Goal: Task Accomplishment & Management: Complete application form

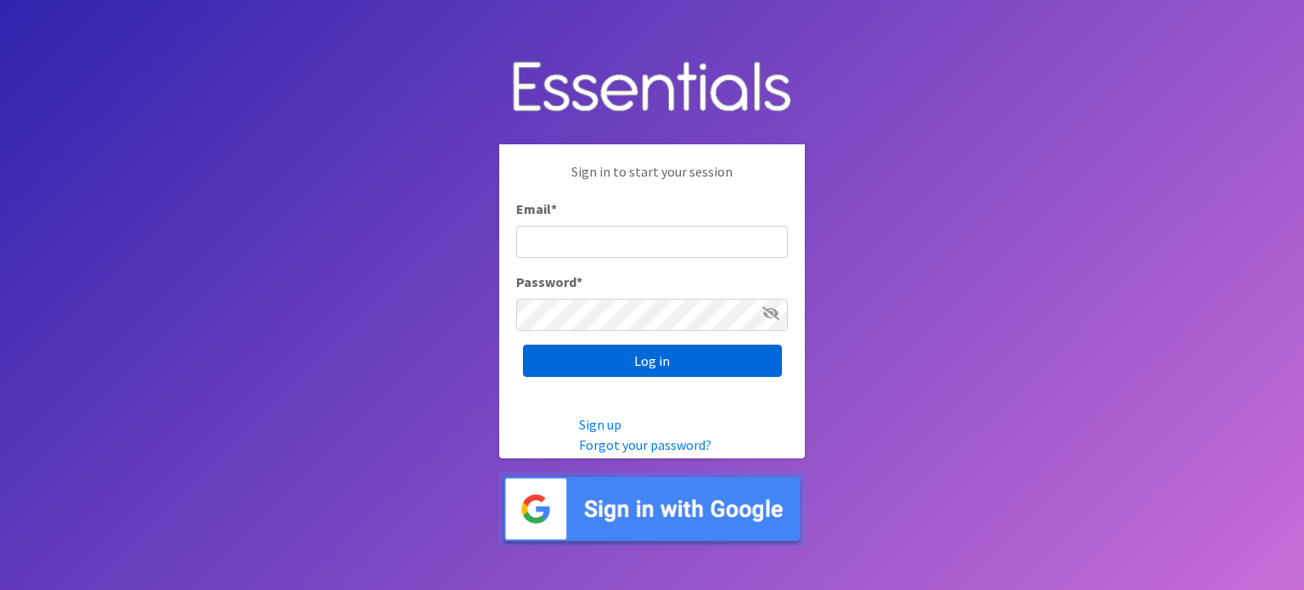
type input "[EMAIL_ADDRESS][DOMAIN_NAME]"
click at [744, 362] on input "Log in" at bounding box center [652, 361] width 259 height 32
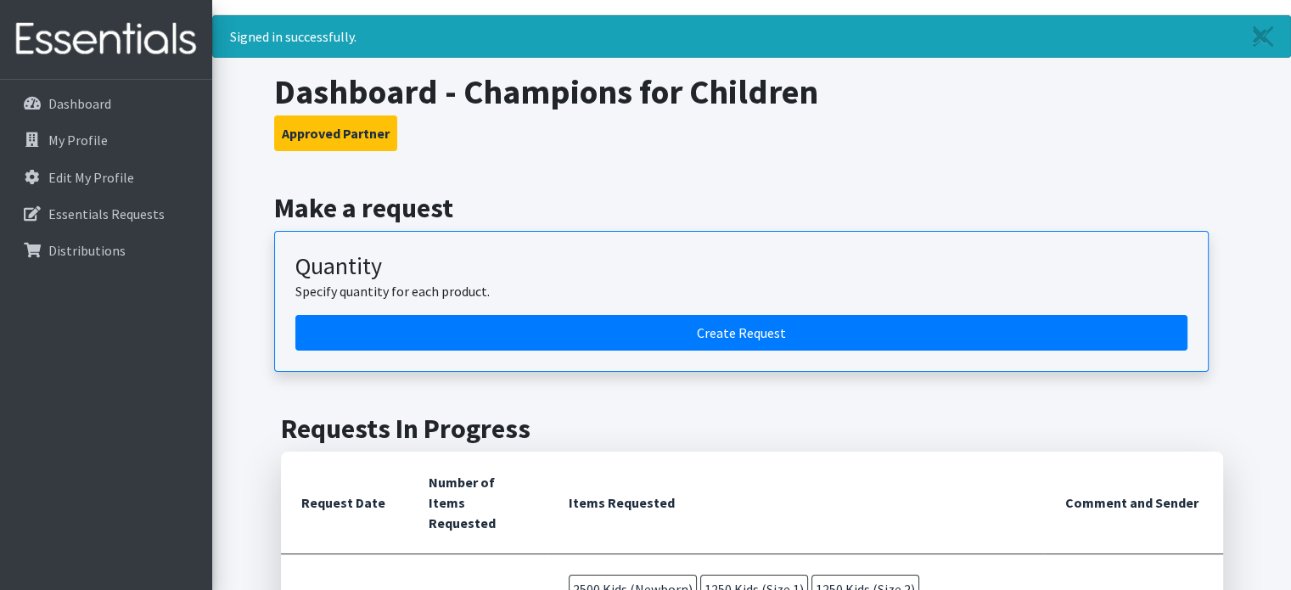
scroll to position [19, 0]
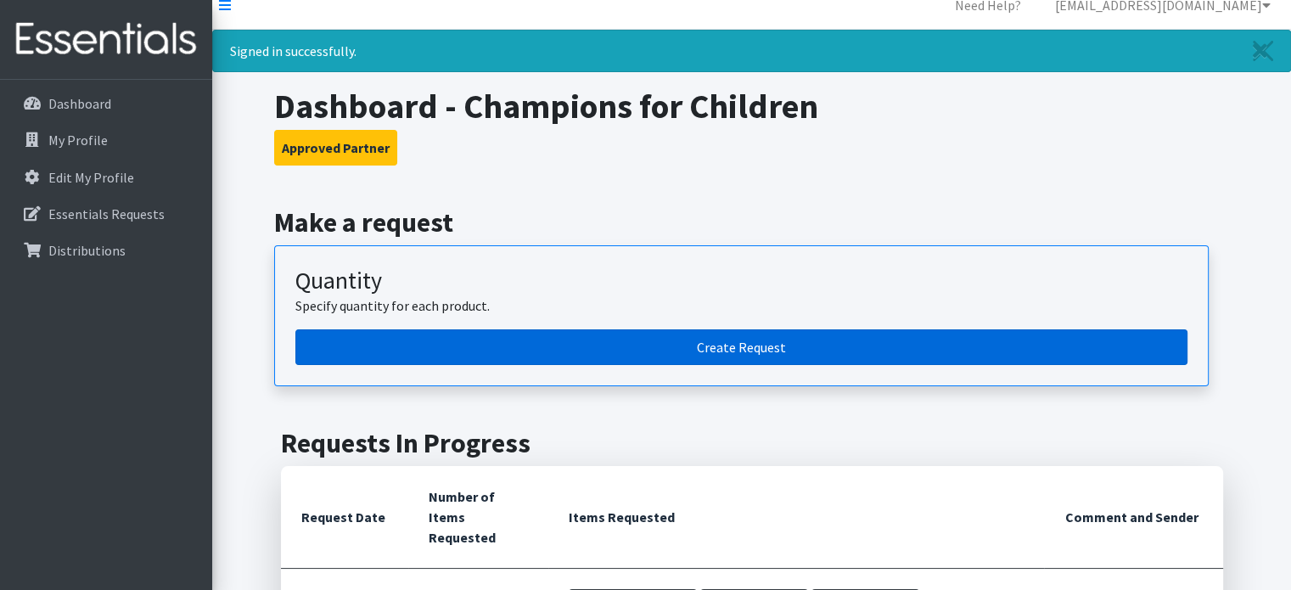
click at [736, 335] on link "Create Request" at bounding box center [741, 347] width 892 height 36
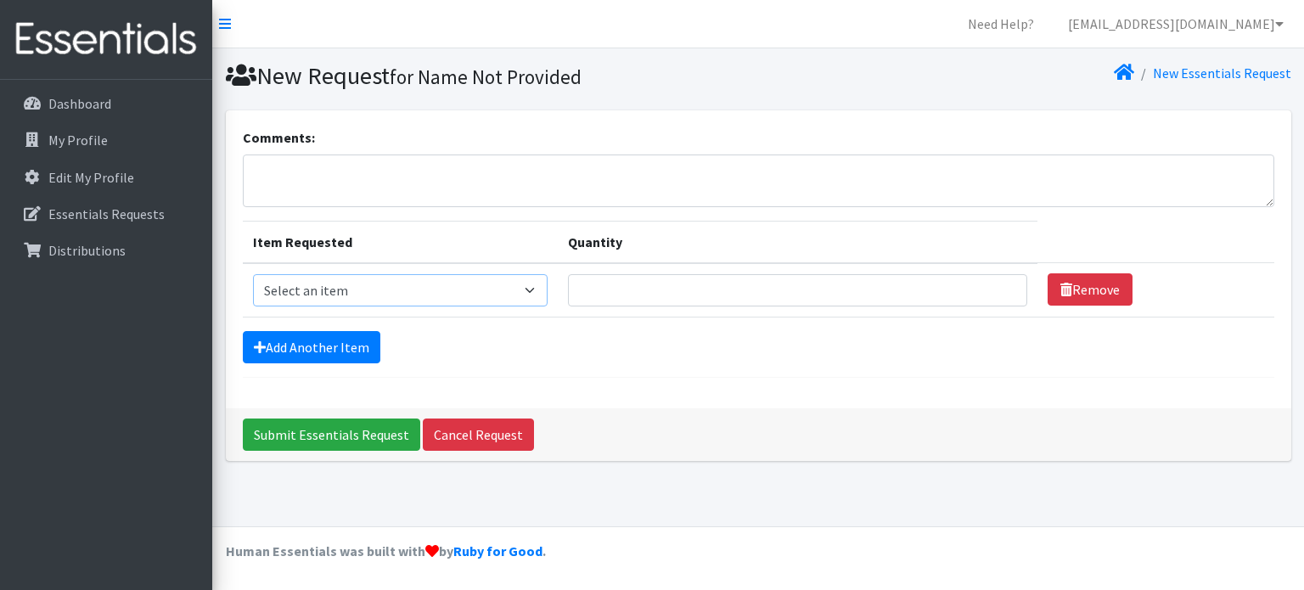
click at [529, 291] on select "Select an item Kids (Newborn) Kids (Preemie) Kids (Size 1) Kids (Size 2) Kids (…" at bounding box center [400, 290] width 295 height 32
select select "750"
click at [253, 274] on select "Select an item Kids (Newborn) Kids (Preemie) Kids (Size 1) Kids (Size 2) Kids (…" at bounding box center [400, 290] width 295 height 32
click at [716, 284] on input "Quantity" at bounding box center [797, 290] width 459 height 32
type input "1250"
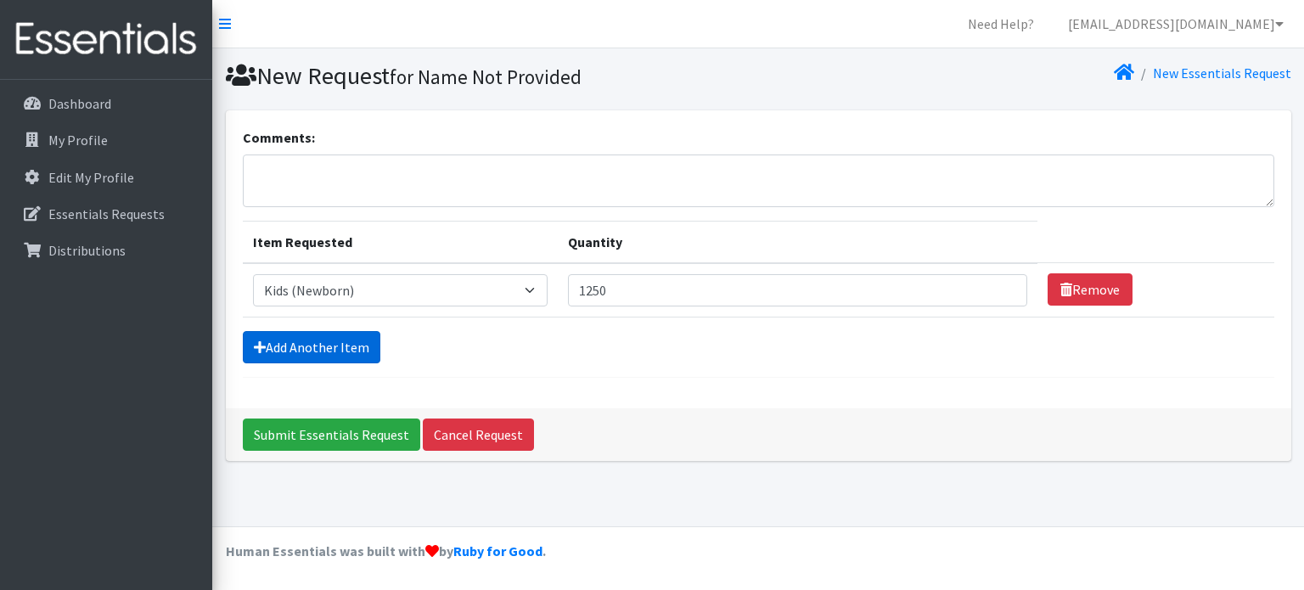
click at [354, 340] on link "Add Another Item" at bounding box center [312, 347] width 138 height 32
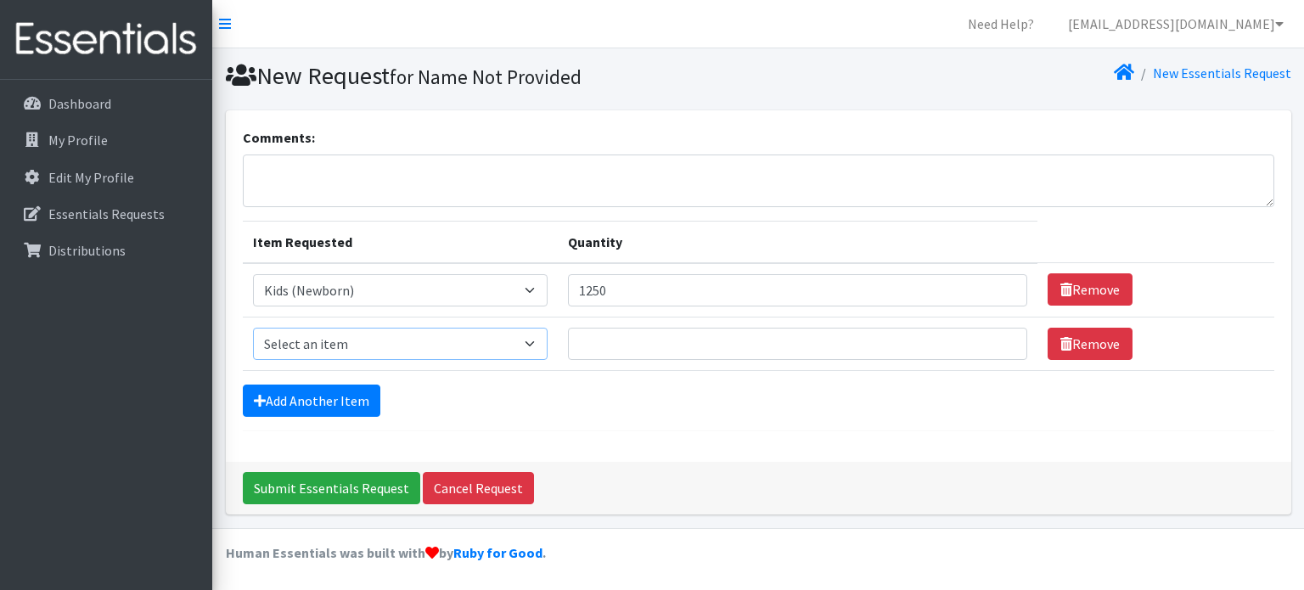
click at [417, 342] on select "Select an item Kids (Newborn) Kids (Preemie) Kids (Size 1) Kids (Size 2) Kids (…" at bounding box center [400, 344] width 295 height 32
select select "752"
click at [253, 328] on select "Select an item Kids (Newborn) Kids (Preemie) Kids (Size 1) Kids (Size 2) Kids (…" at bounding box center [400, 344] width 295 height 32
click at [606, 339] on input "Quantity" at bounding box center [797, 344] width 459 height 32
type input "2500"
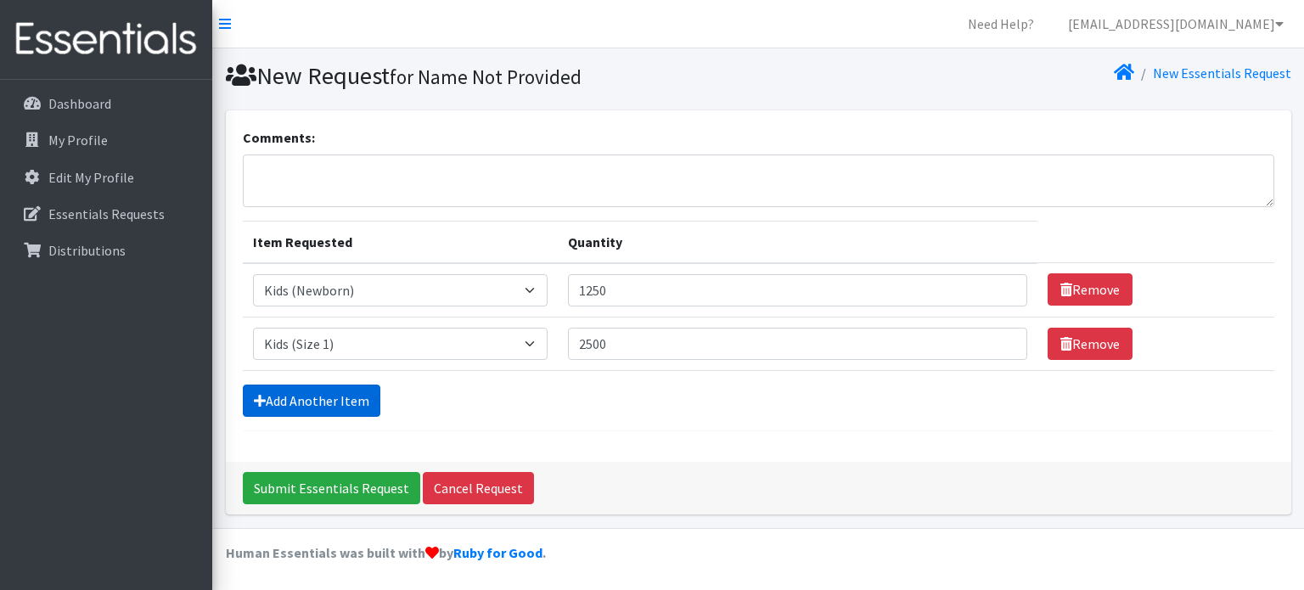
click at [294, 394] on link "Add Another Item" at bounding box center [312, 401] width 138 height 32
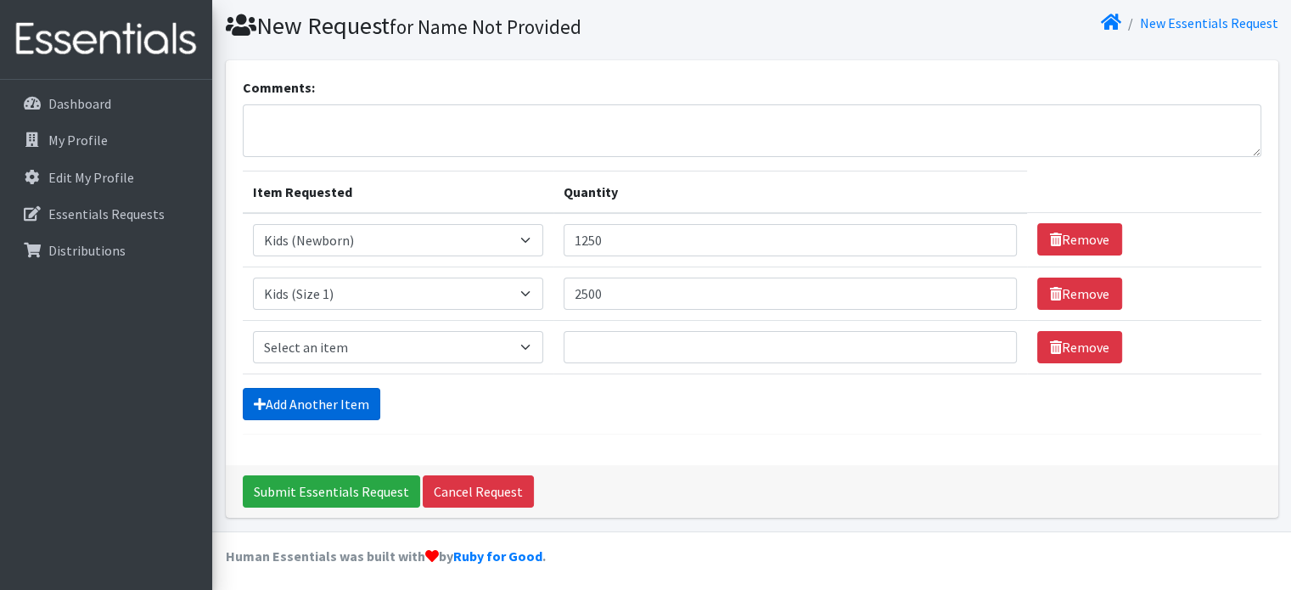
scroll to position [52, 0]
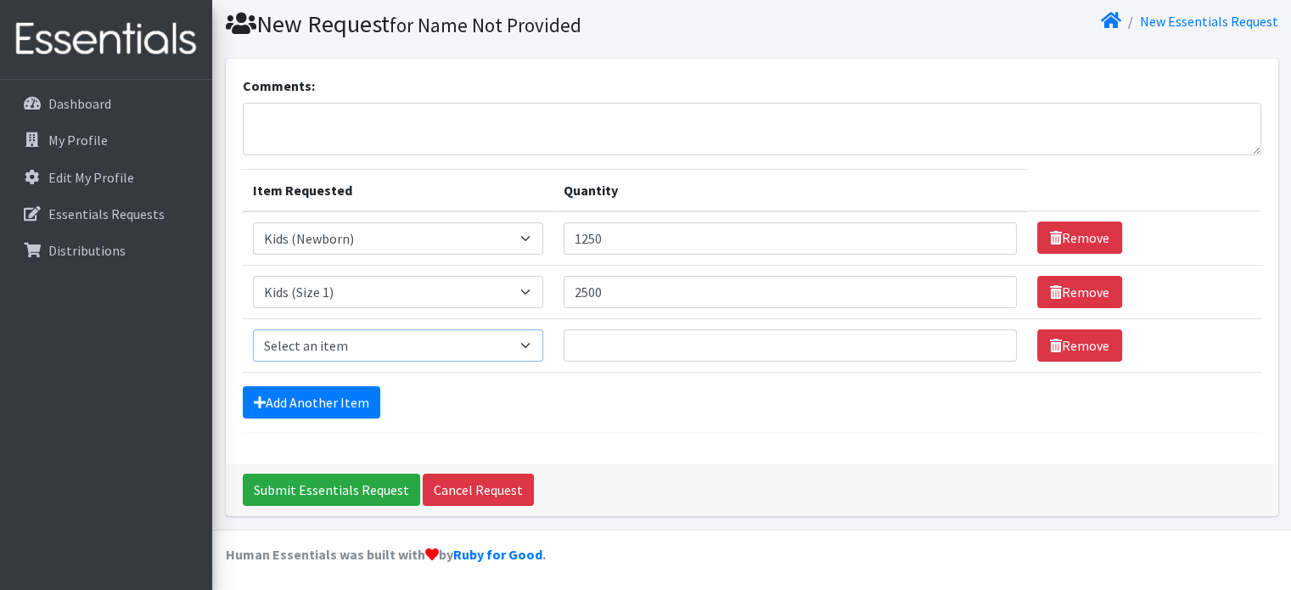
click at [473, 339] on select "Select an item Kids (Newborn) Kids (Preemie) Kids (Size 1) Kids (Size 2) Kids (…" at bounding box center [398, 345] width 291 height 32
select select "753"
click at [253, 329] on select "Select an item Kids (Newborn) Kids (Preemie) Kids (Size 1) Kids (Size 2) Kids (…" at bounding box center [398, 345] width 291 height 32
click at [578, 335] on input "Quantity" at bounding box center [790, 345] width 453 height 32
type input "2500"
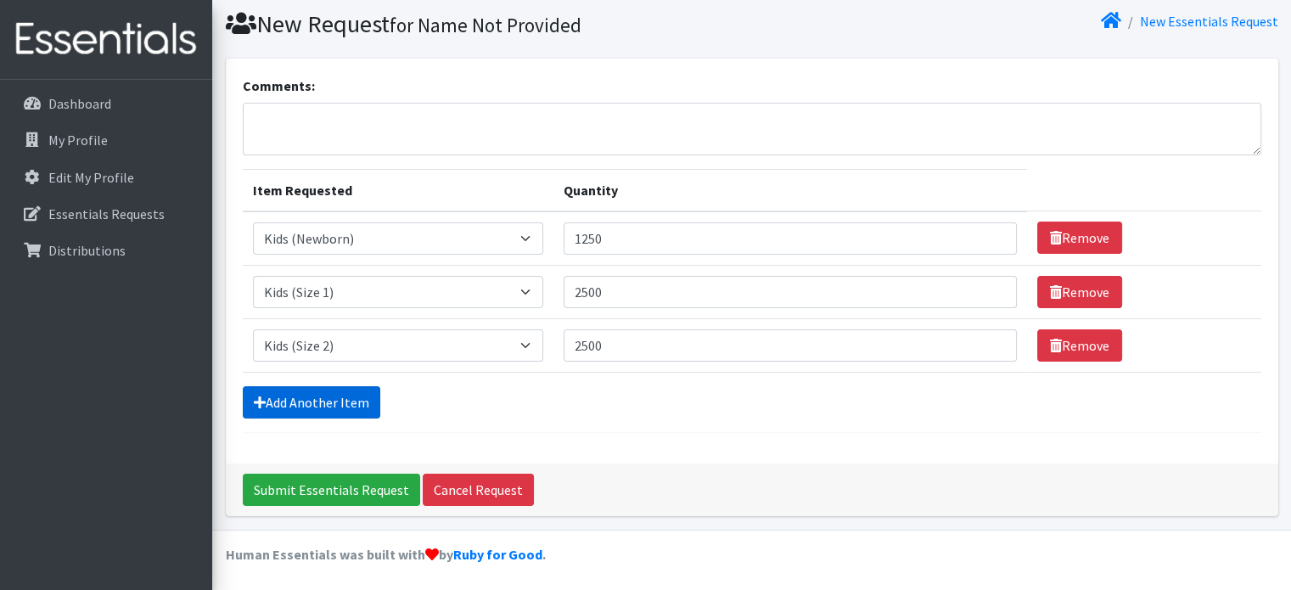
click at [328, 401] on link "Add Another Item" at bounding box center [312, 402] width 138 height 32
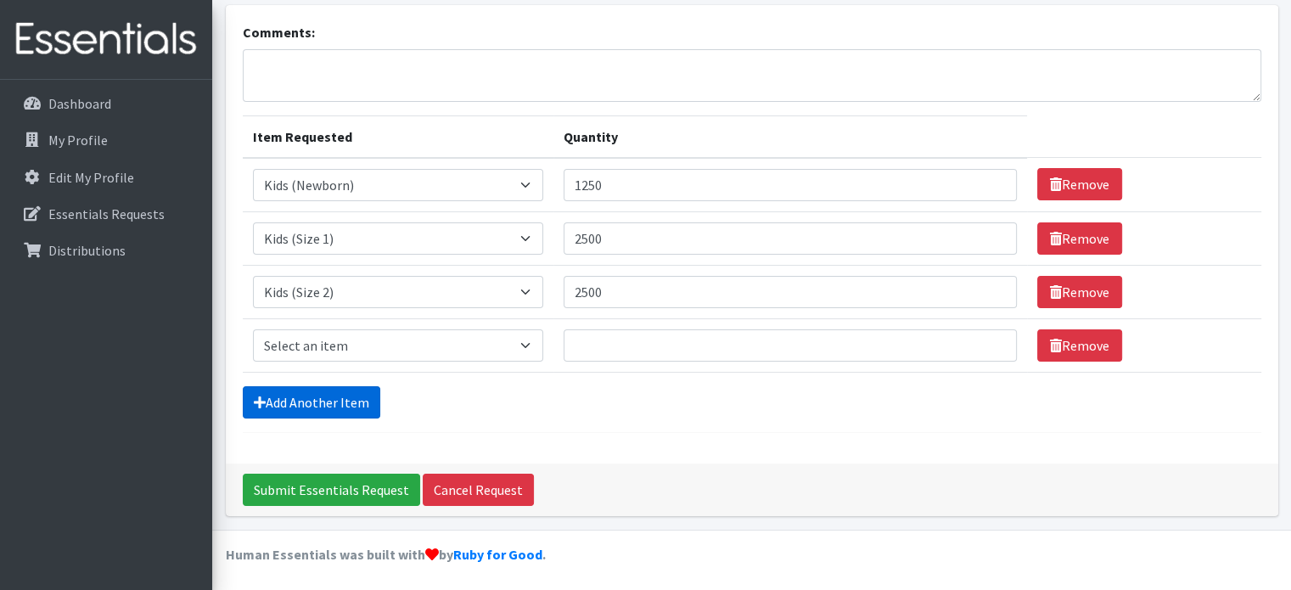
scroll to position [105, 0]
click at [462, 345] on select "Select an item Kids (Newborn) Kids (Preemie) Kids (Size 1) Kids (Size 2) Kids (…" at bounding box center [398, 345] width 291 height 32
select select "732"
click at [253, 329] on select "Select an item Kids (Newborn) Kids (Preemie) Kids (Size 1) Kids (Size 2) Kids (…" at bounding box center [398, 345] width 291 height 32
click at [605, 342] on input "Quantity" at bounding box center [790, 345] width 453 height 32
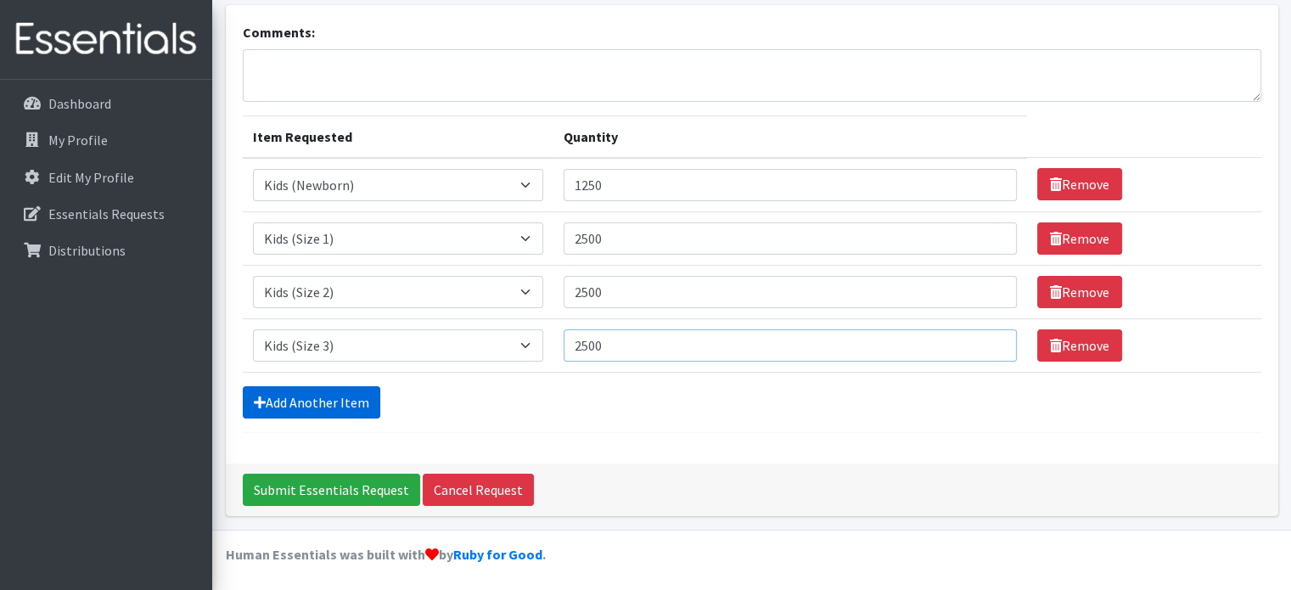
type input "2500"
click at [323, 403] on link "Add Another Item" at bounding box center [312, 402] width 138 height 32
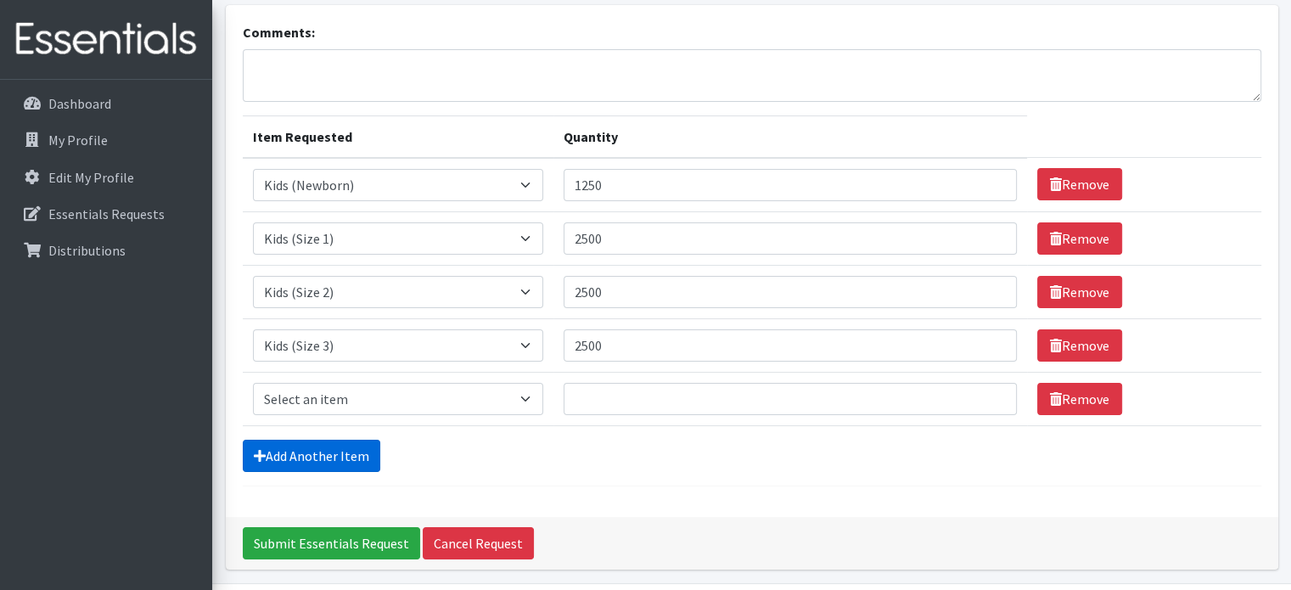
scroll to position [159, 0]
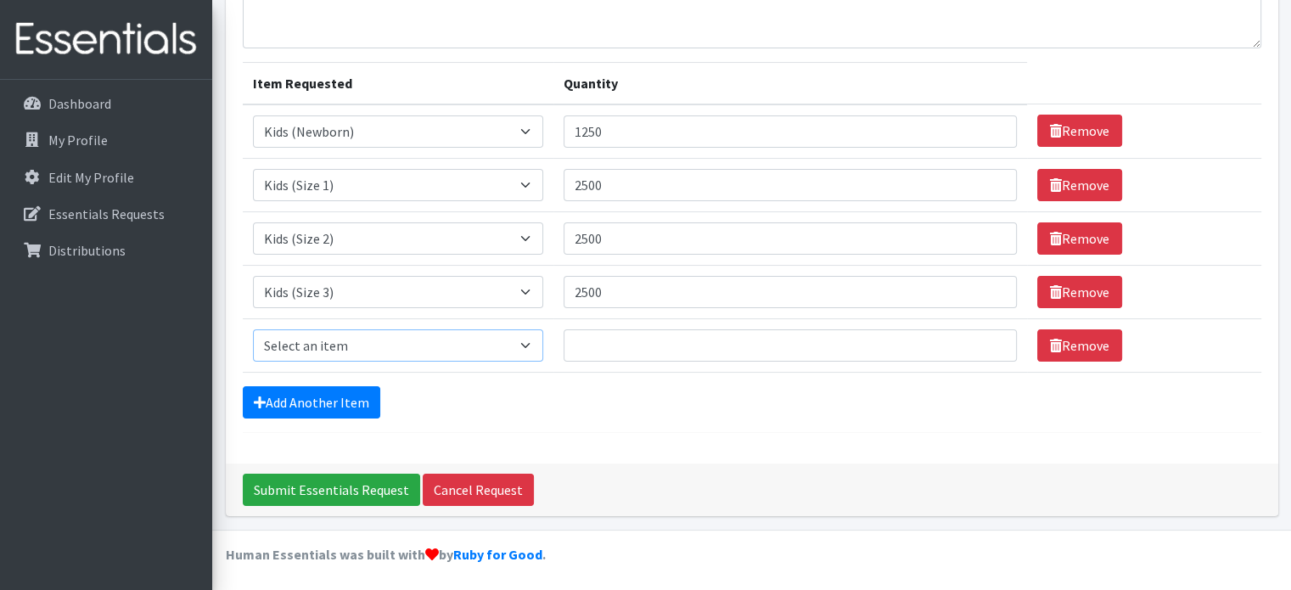
click at [377, 343] on select "Select an item Kids (Newborn) Kids (Preemie) Kids (Size 1) Kids (Size 2) Kids (…" at bounding box center [398, 345] width 291 height 32
select select "739"
click at [253, 329] on select "Select an item Kids (Newborn) Kids (Preemie) Kids (Size 1) Kids (Size 2) Kids (…" at bounding box center [398, 345] width 291 height 32
click at [611, 353] on input "Quantity" at bounding box center [790, 345] width 453 height 32
type input "2500"
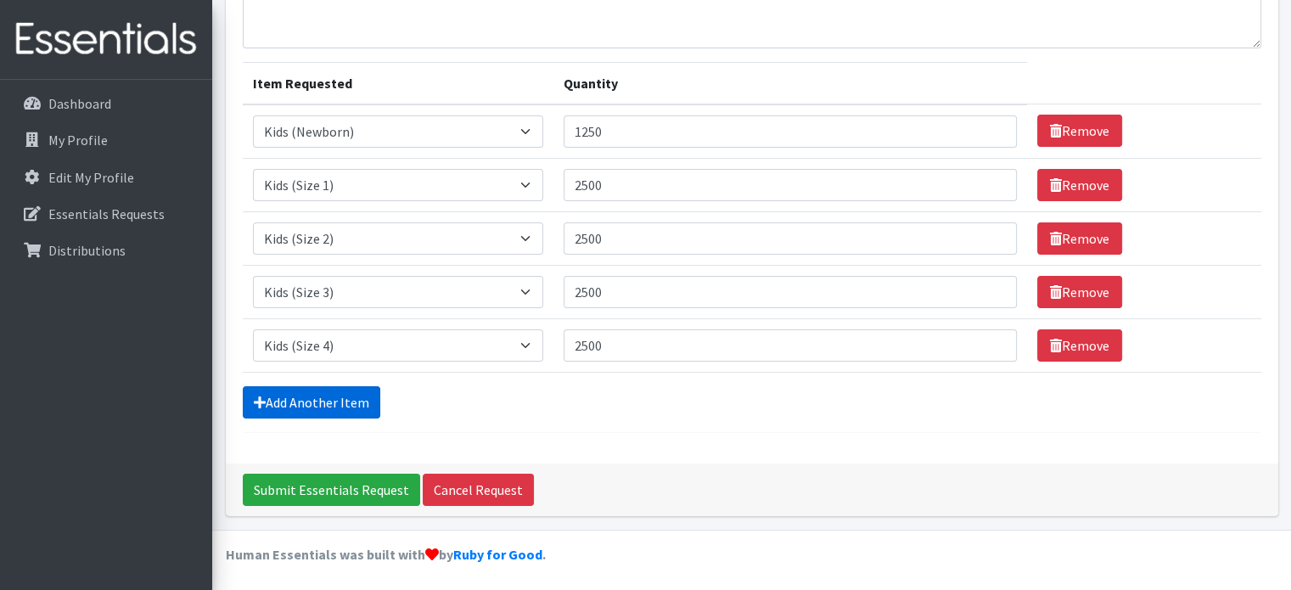
click at [328, 396] on link "Add Another Item" at bounding box center [312, 402] width 138 height 32
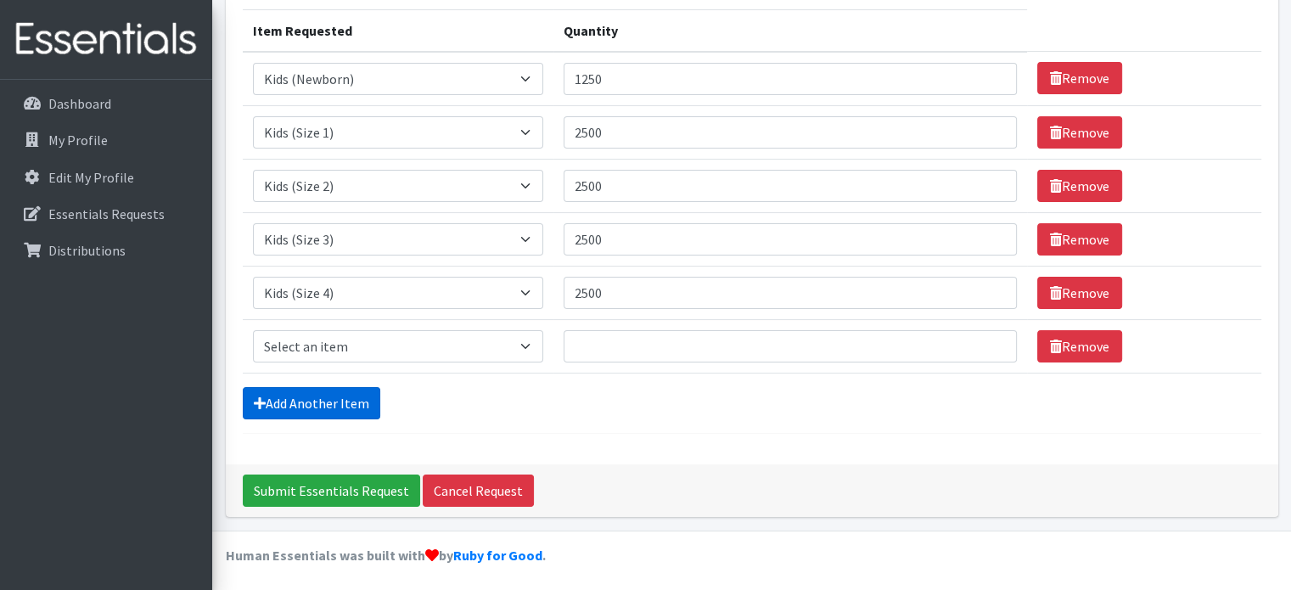
scroll to position [212, 0]
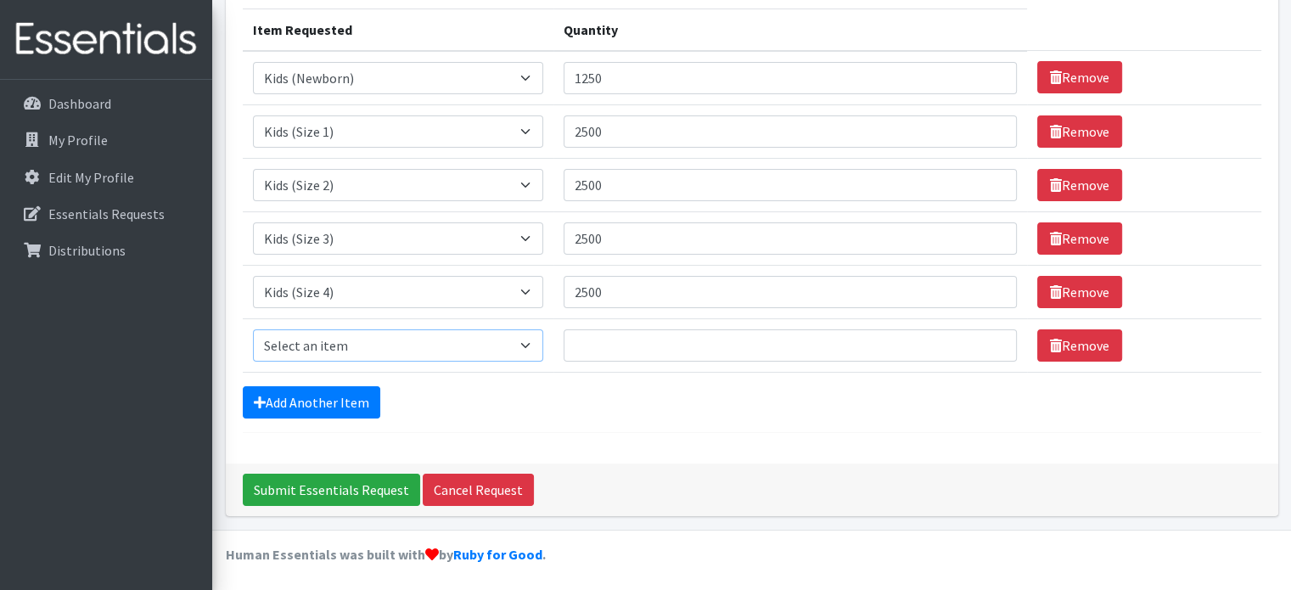
click at [389, 347] on select "Select an item Kids (Newborn) Kids (Preemie) Kids (Size 1) Kids (Size 2) Kids (…" at bounding box center [398, 345] width 291 height 32
select select "740"
click at [253, 329] on select "Select an item Kids (Newborn) Kids (Preemie) Kids (Size 1) Kids (Size 2) Kids (…" at bounding box center [398, 345] width 291 height 32
click at [652, 349] on input "Quantity" at bounding box center [790, 345] width 453 height 32
type input "2500"
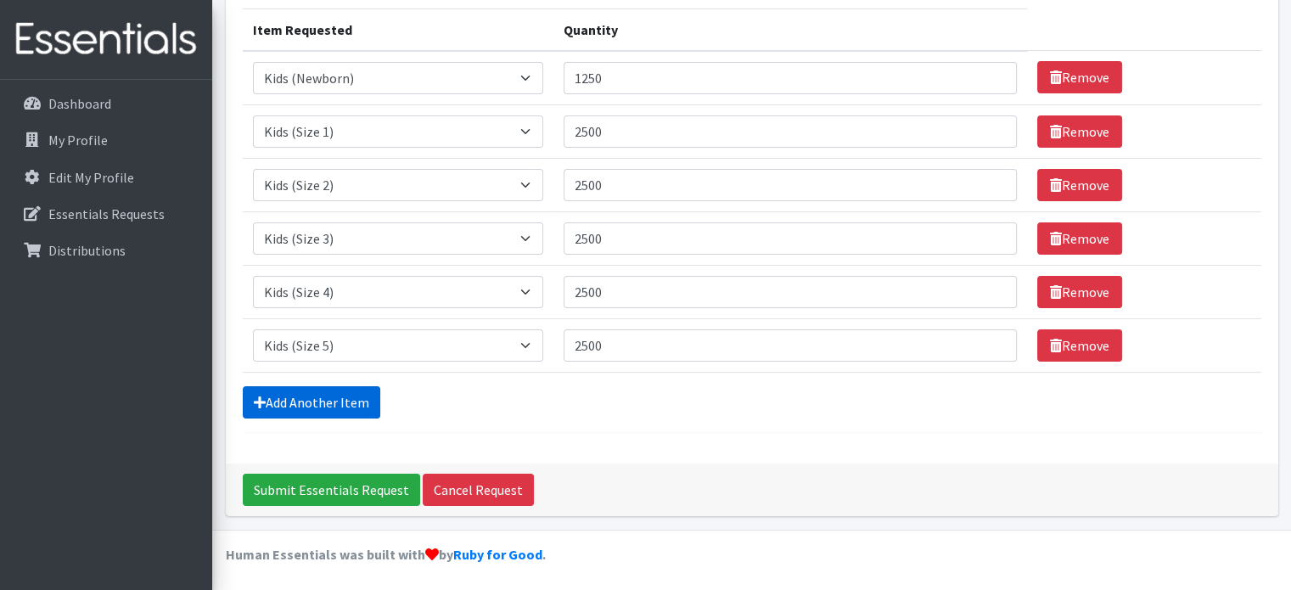
click at [334, 400] on link "Add Another Item" at bounding box center [312, 402] width 138 height 32
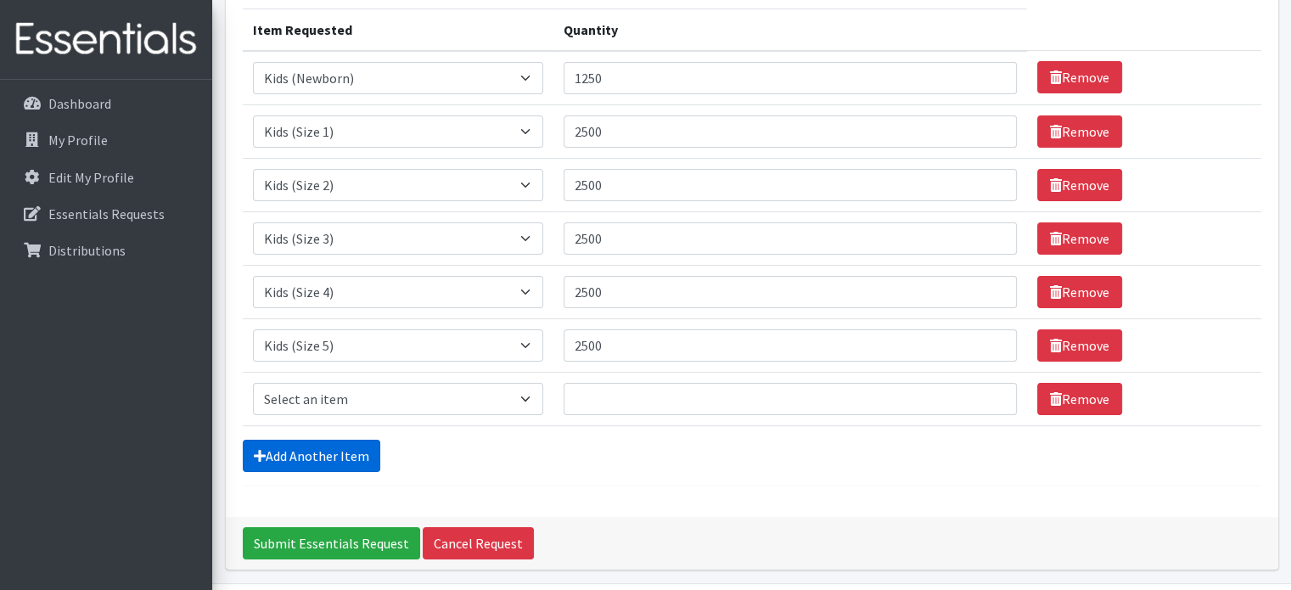
scroll to position [265, 0]
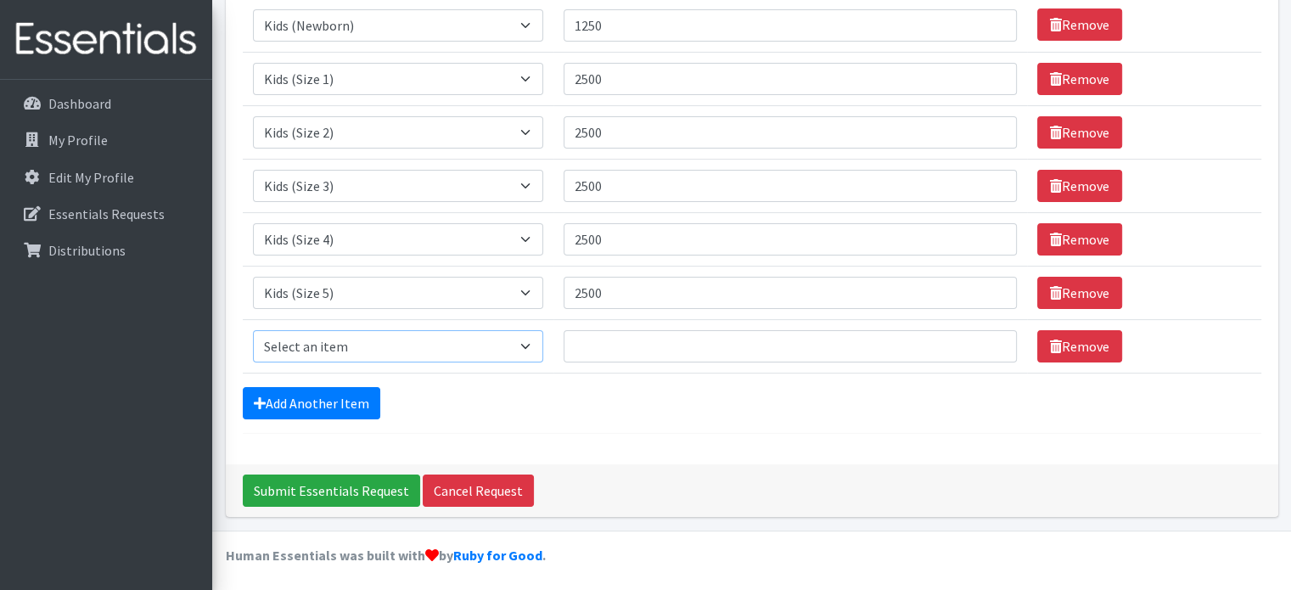
click at [403, 345] on select "Select an item Kids (Newborn) Kids (Preemie) Kids (Size 1) Kids (Size 2) Kids (…" at bounding box center [398, 346] width 291 height 32
select select "742"
click at [253, 330] on select "Select an item Kids (Newborn) Kids (Preemie) Kids (Size 1) Kids (Size 2) Kids (…" at bounding box center [398, 346] width 291 height 32
click at [598, 348] on input "Quantity" at bounding box center [790, 346] width 453 height 32
type input "1875"
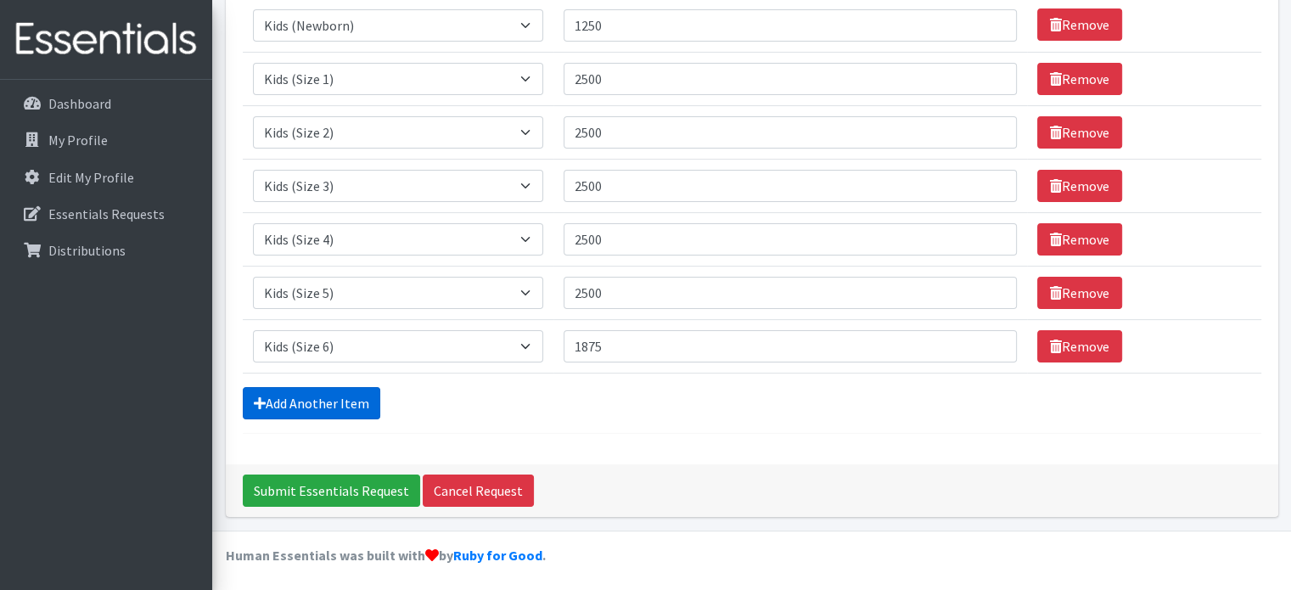
click at [343, 410] on link "Add Another Item" at bounding box center [312, 403] width 138 height 32
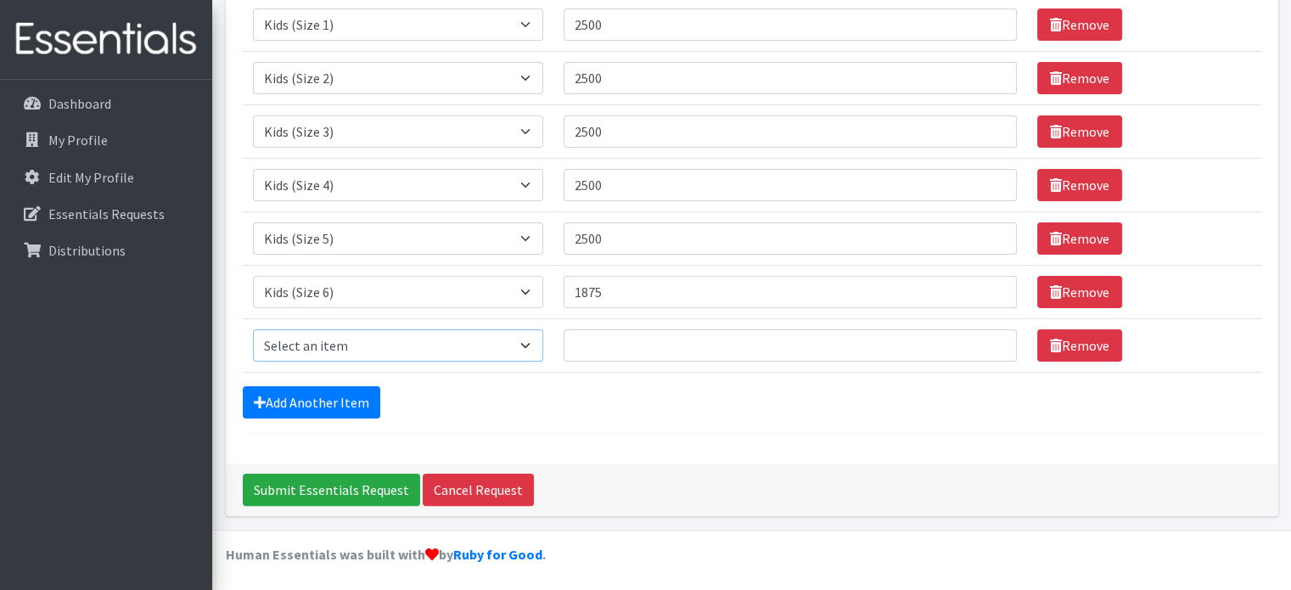
click at [459, 347] on select "Select an item Kids (Newborn) Kids (Preemie) Kids (Size 1) Kids (Size 2) Kids (…" at bounding box center [398, 345] width 291 height 32
select select "756"
click at [253, 329] on select "Select an item Kids (Newborn) Kids (Preemie) Kids (Size 1) Kids (Size 2) Kids (…" at bounding box center [398, 345] width 291 height 32
click at [602, 342] on input "Quantity" at bounding box center [790, 345] width 453 height 32
type input "1875"
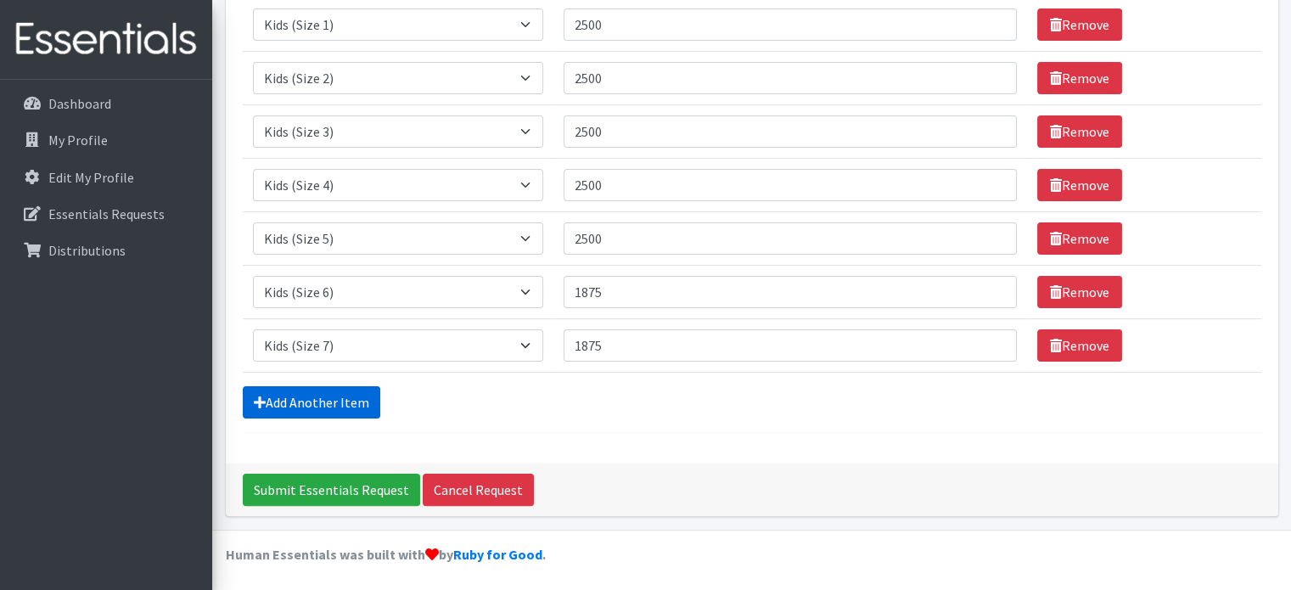
click at [342, 401] on link "Add Another Item" at bounding box center [312, 402] width 138 height 32
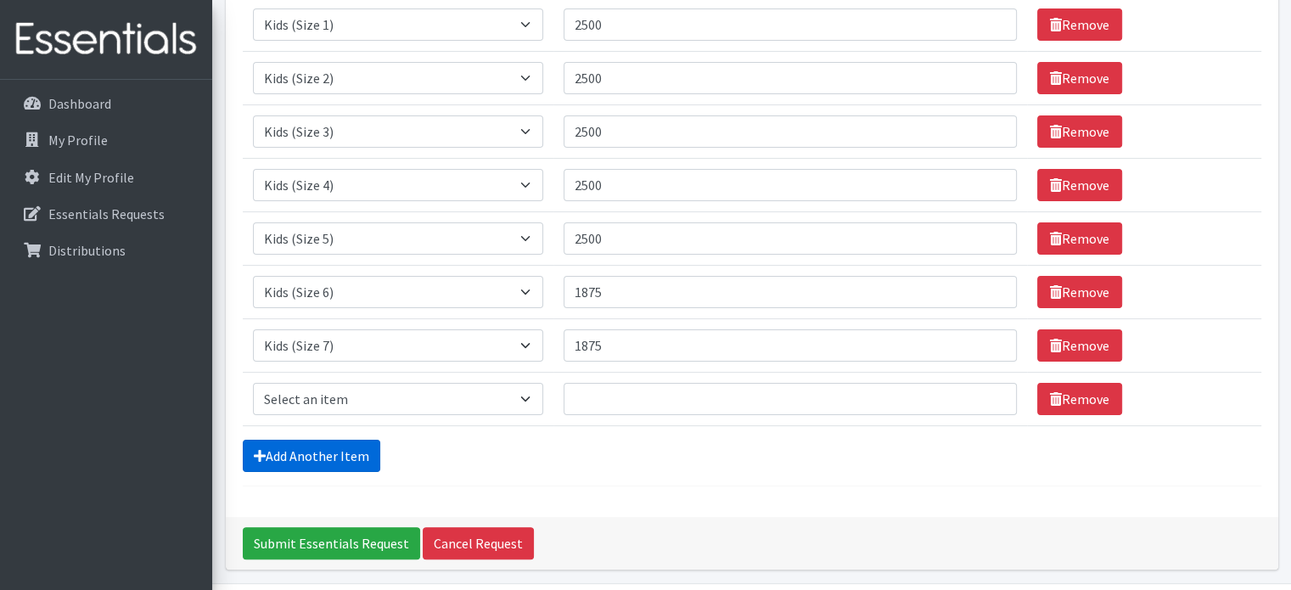
scroll to position [372, 0]
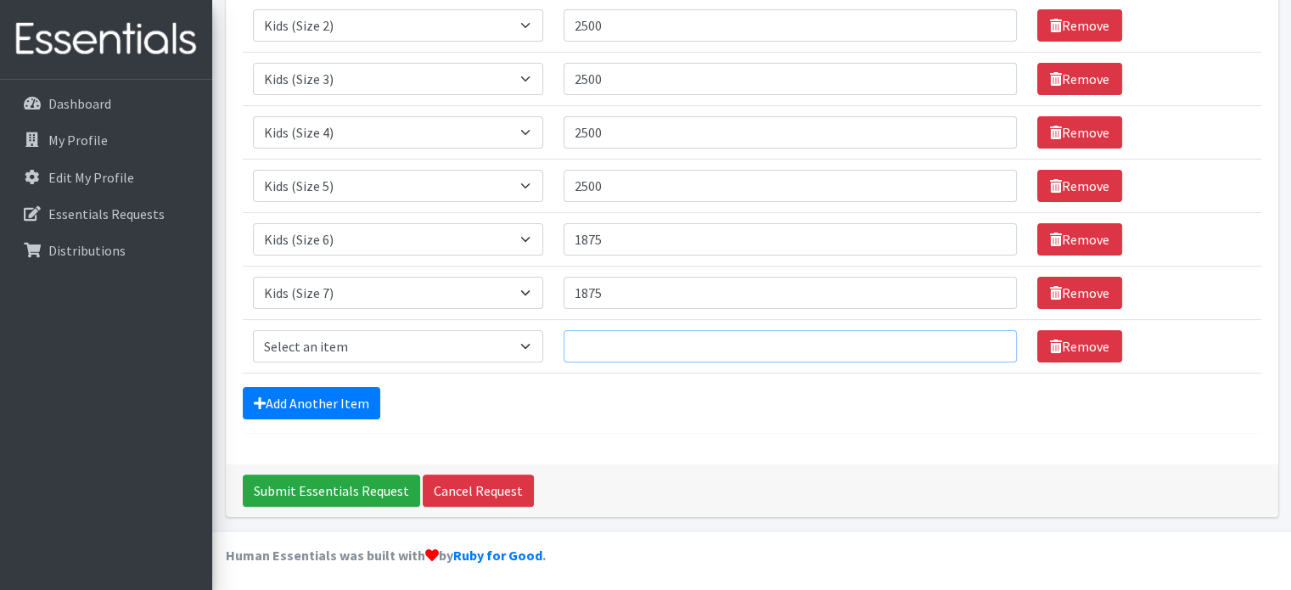
click at [610, 345] on input "Quantity" at bounding box center [790, 346] width 453 height 32
type input "1"
click at [513, 331] on select "Select an item Kids (Newborn) Kids (Preemie) Kids (Size 1) Kids (Size 2) Kids (…" at bounding box center [398, 346] width 291 height 32
select select "748"
click at [253, 330] on select "Select an item Kids (Newborn) Kids (Preemie) Kids (Size 1) Kids (Size 2) Kids (…" at bounding box center [398, 346] width 291 height 32
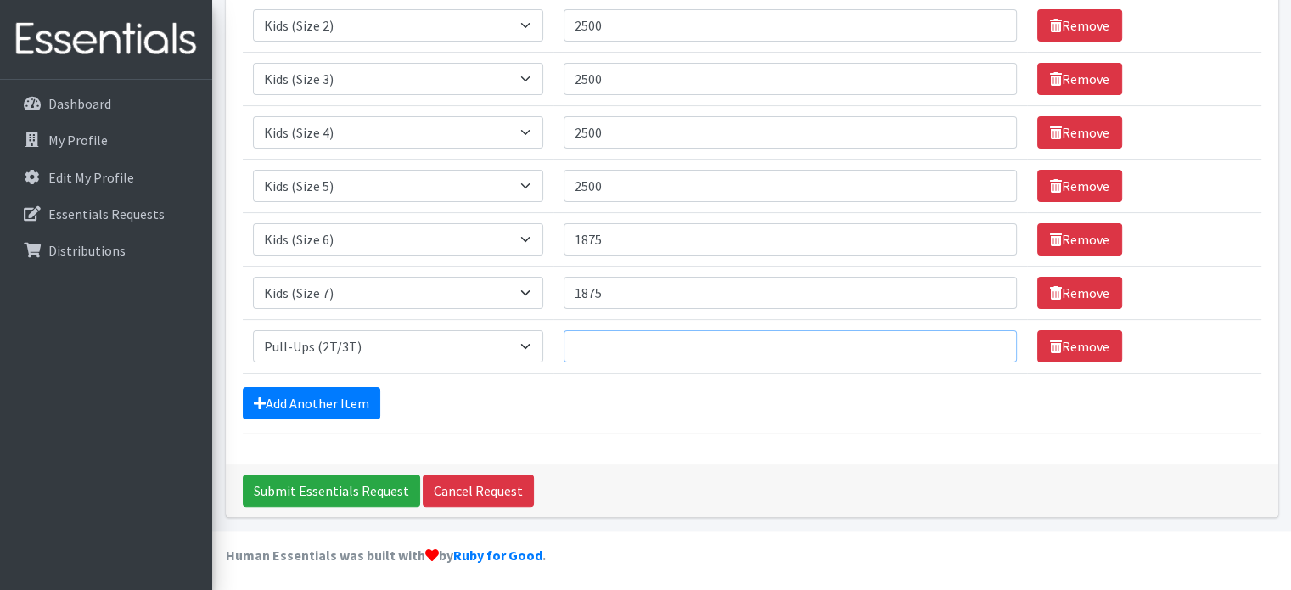
click at [613, 337] on input "Quantity" at bounding box center [790, 346] width 453 height 32
type input "750"
click at [351, 398] on link "Add Another Item" at bounding box center [312, 403] width 138 height 32
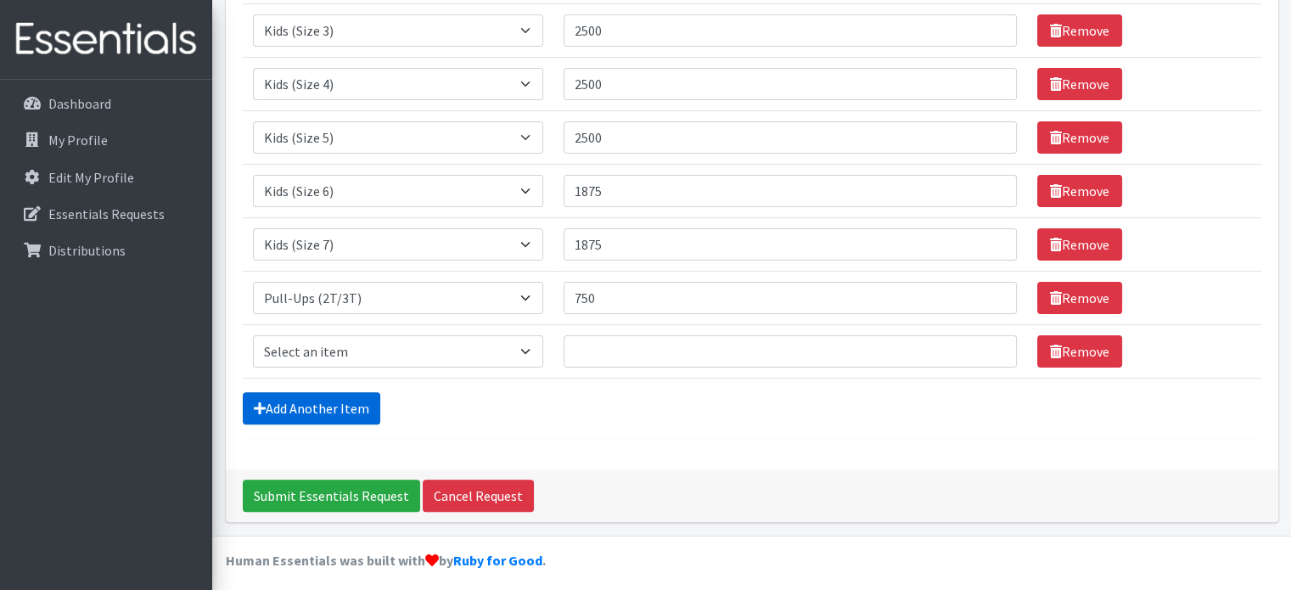
scroll to position [425, 0]
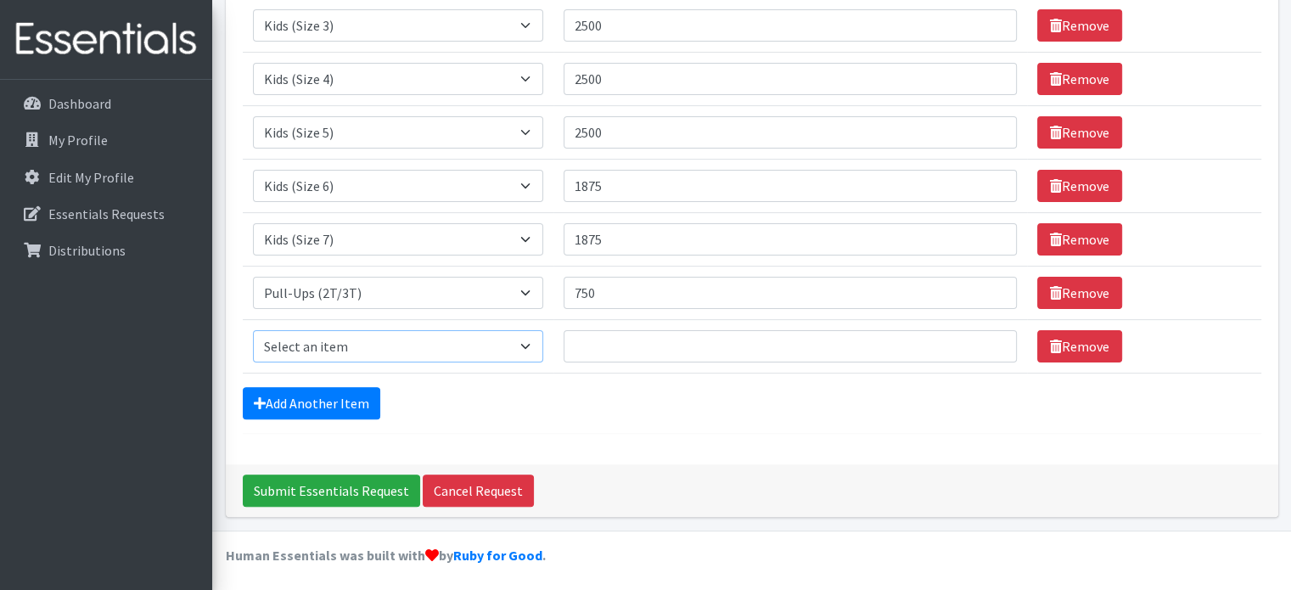
click at [482, 342] on select "Select an item Kids (Newborn) Kids (Preemie) Kids (Size 1) Kids (Size 2) Kids (…" at bounding box center [398, 346] width 291 height 32
select select "1352"
click at [253, 330] on select "Select an item Kids (Newborn) Kids (Preemie) Kids (Size 1) Kids (Size 2) Kids (…" at bounding box center [398, 346] width 291 height 32
click at [595, 338] on input "Quantity" at bounding box center [790, 346] width 453 height 32
type input "750"
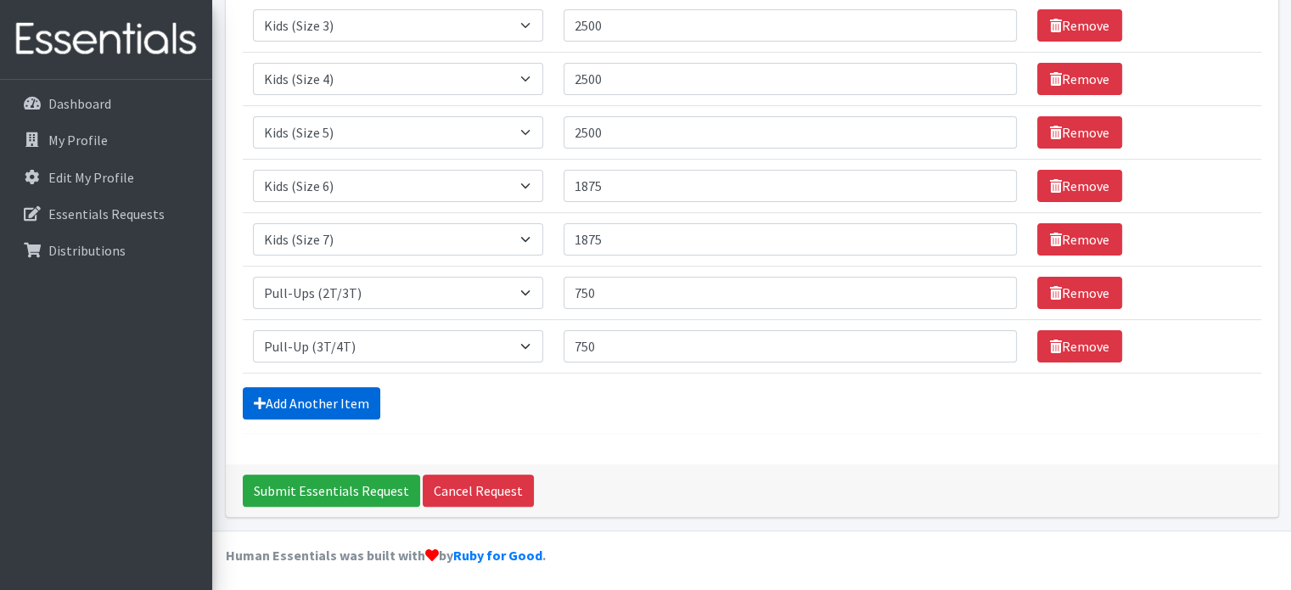
click at [348, 403] on link "Add Another Item" at bounding box center [312, 403] width 138 height 32
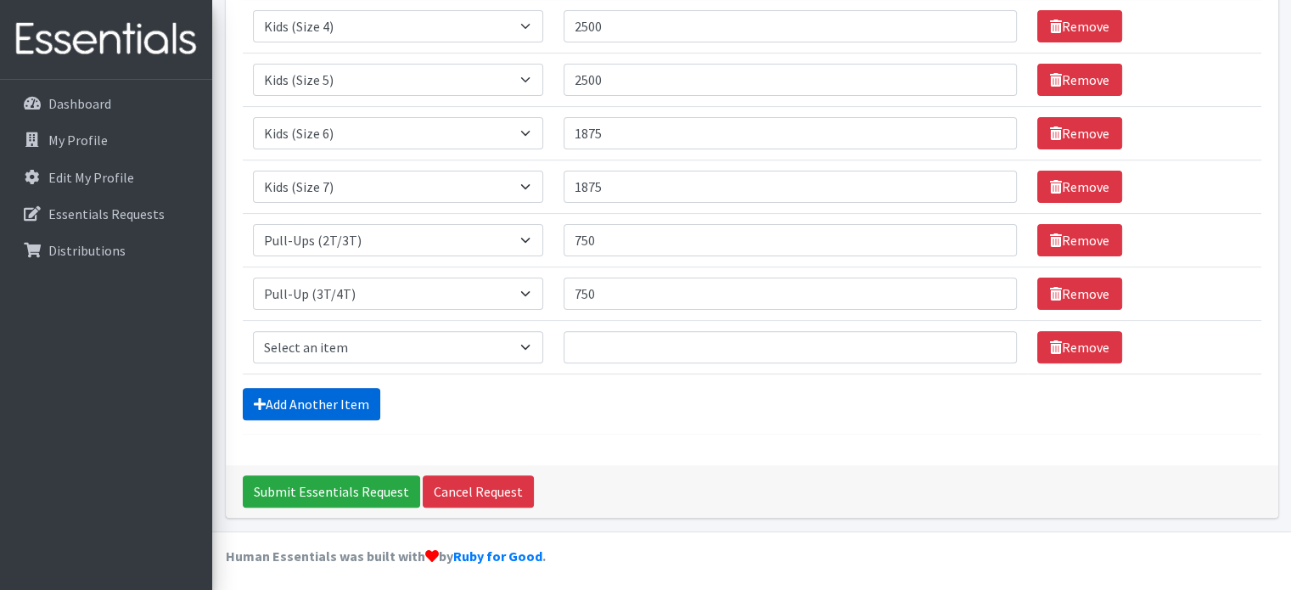
scroll to position [479, 0]
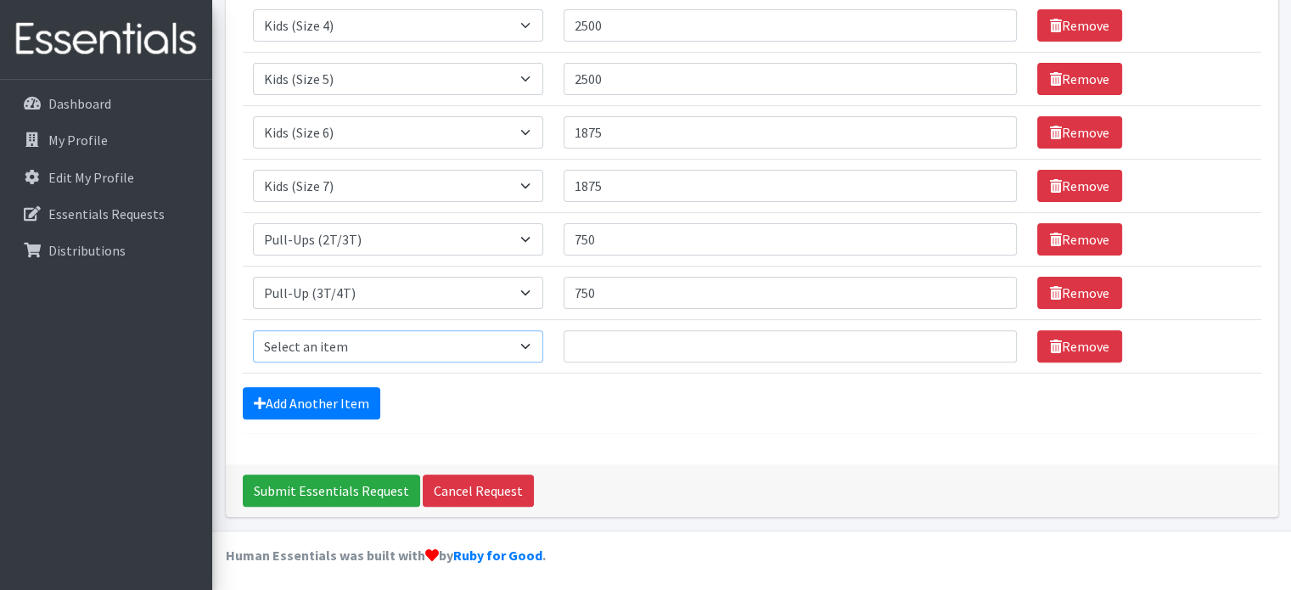
click at [517, 335] on select "Select an item Kids (Newborn) Kids (Preemie) Kids (Size 1) Kids (Size 2) Kids (…" at bounding box center [398, 346] width 291 height 32
select select "731"
click at [253, 330] on select "Select an item Kids (Newborn) Kids (Preemie) Kids (Size 1) Kids (Size 2) Kids (…" at bounding box center [398, 346] width 291 height 32
click at [591, 345] on input "Quantity" at bounding box center [790, 346] width 453 height 32
type input "750"
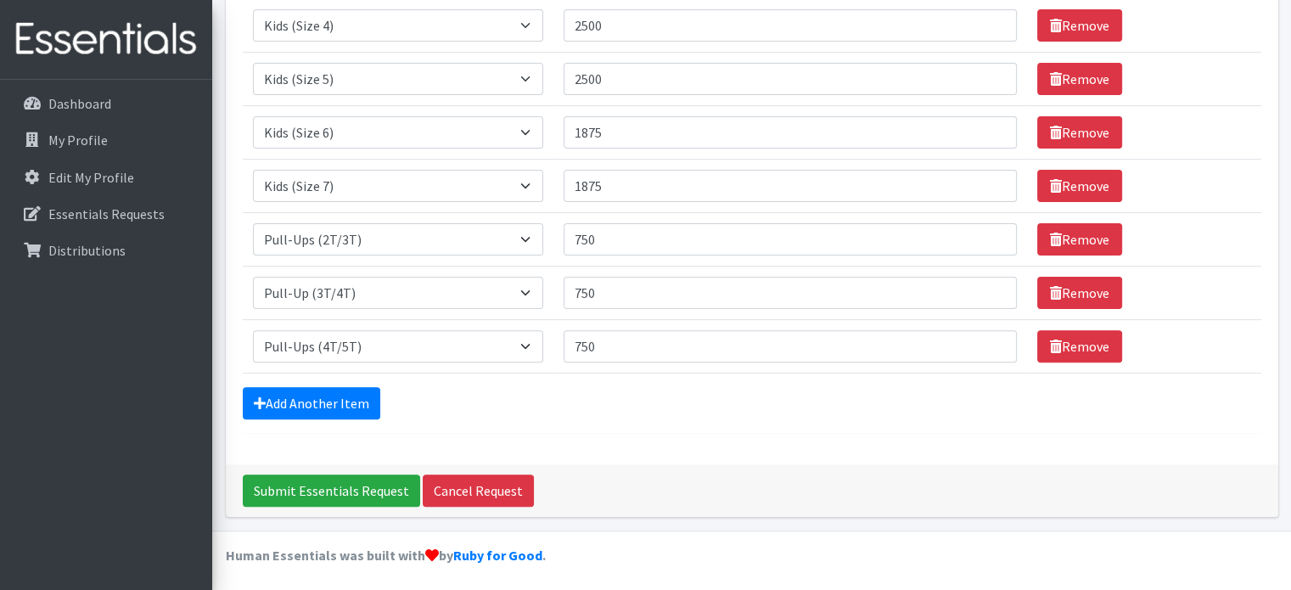
click at [627, 424] on form "Comments: Item Requested Quantity Item Requested Select an item Kids (Newborn) …" at bounding box center [752, 41] width 1019 height 785
click at [329, 481] on input "Submit Essentials Request" at bounding box center [331, 490] width 177 height 32
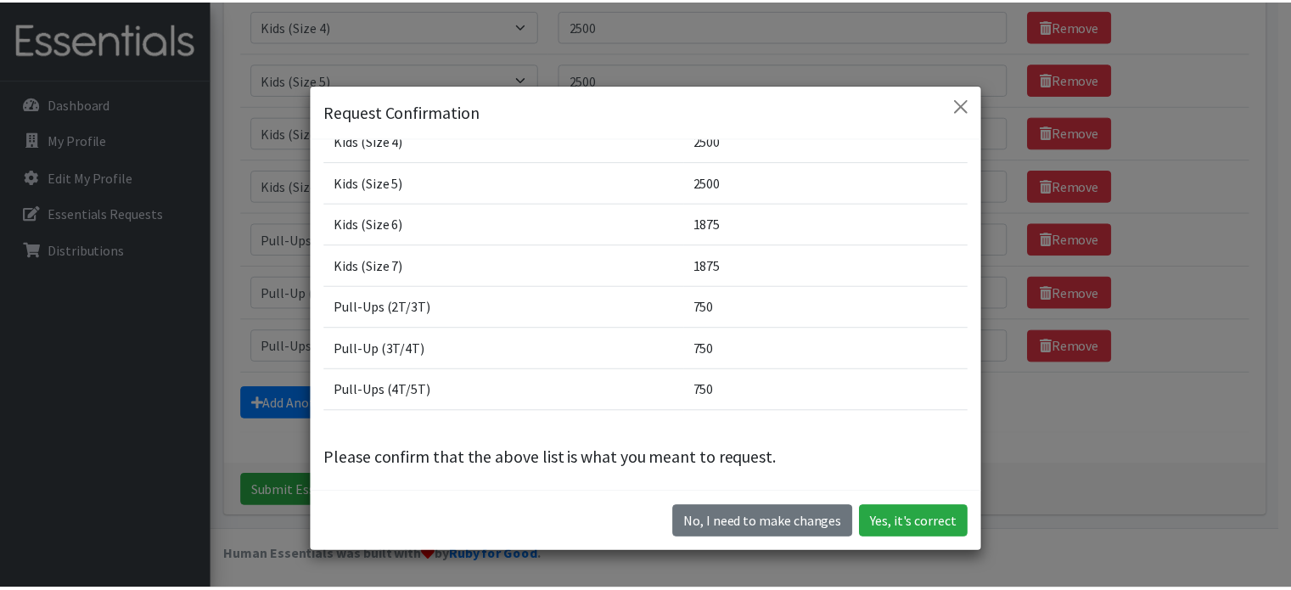
scroll to position [244, 0]
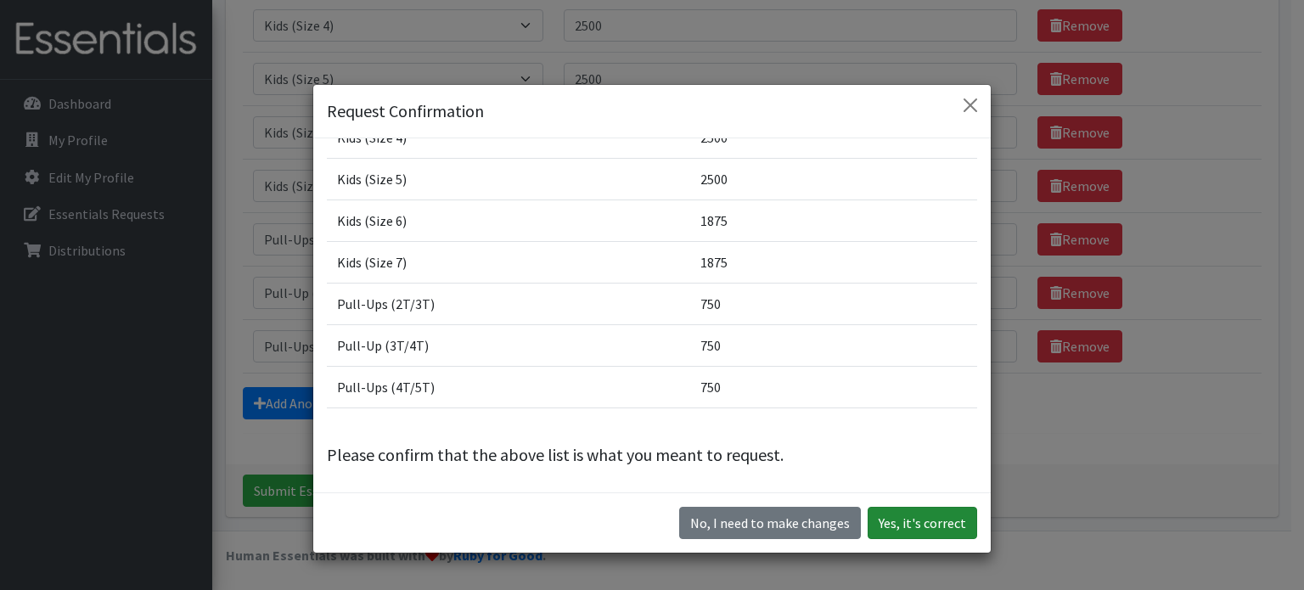
click at [923, 526] on button "Yes, it's correct" at bounding box center [921, 523] width 109 height 32
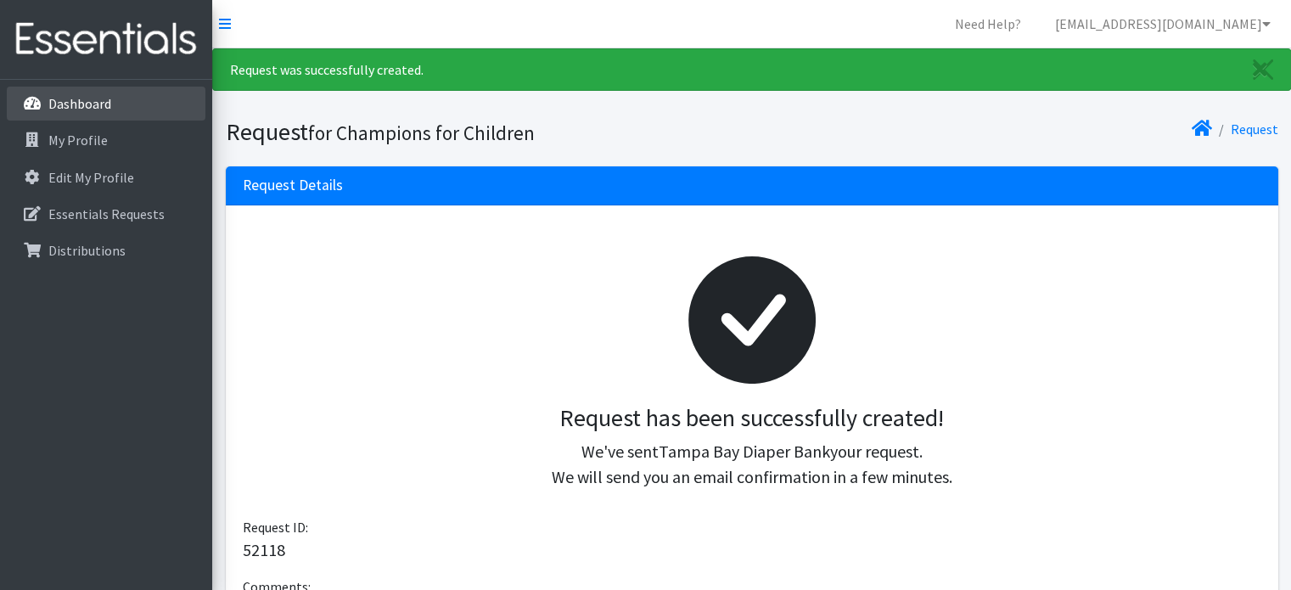
click at [83, 101] on p "Dashboard" at bounding box center [79, 103] width 63 height 17
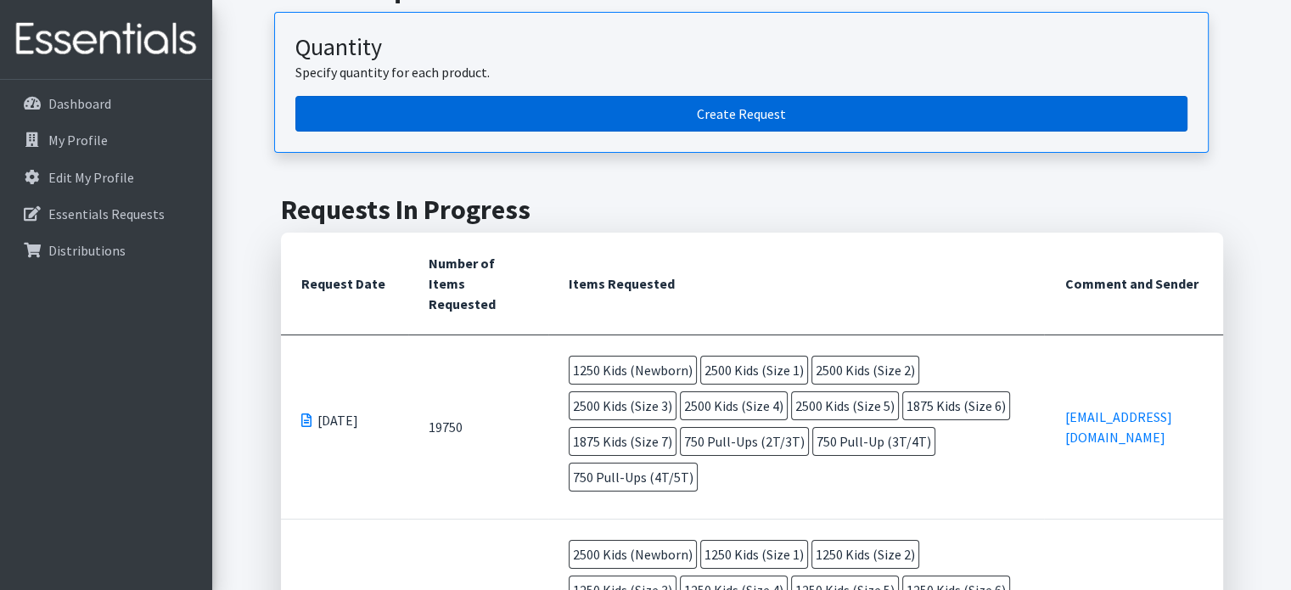
scroll to position [195, 0]
